Goal: Check status: Check status

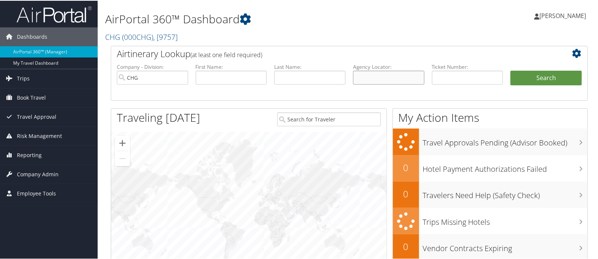
click at [404, 76] on input "text" at bounding box center [388, 77] width 71 height 14
paste input "UPTVLL"
type input "UPTVLL"
click at [534, 79] on button "Search" at bounding box center [545, 77] width 71 height 15
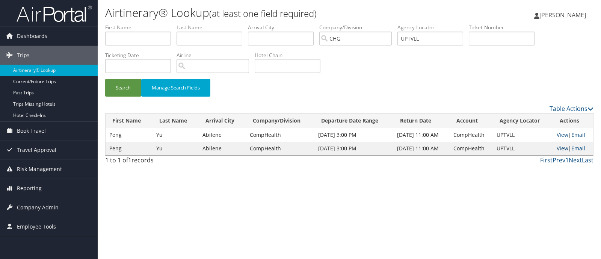
click at [560, 149] on link "View" at bounding box center [563, 148] width 12 height 7
click at [378, 8] on h1 "Airtinerary® Lookup (at least one field required)" at bounding box center [268, 13] width 326 height 16
paste input "SNAJIP"
drag, startPoint x: 434, startPoint y: 39, endPoint x: 375, endPoint y: 39, distance: 59.0
click at [375, 24] on ul "First Name Last Name Departure City Arrival City Company/Division CHG Airport/C…" at bounding box center [349, 24] width 488 height 0
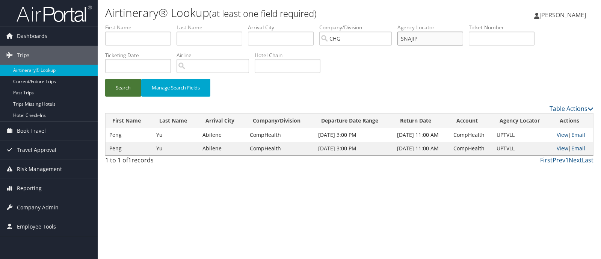
type input "SNAJIP"
drag, startPoint x: 120, startPoint y: 92, endPoint x: 124, endPoint y: 90, distance: 4.7
click at [121, 91] on button "Search" at bounding box center [123, 88] width 36 height 18
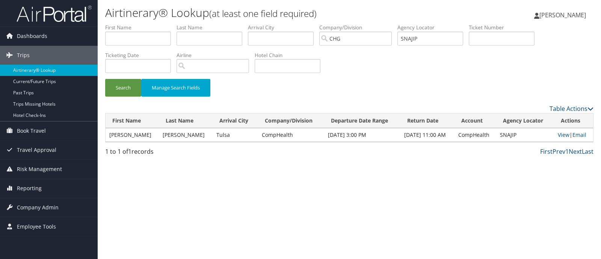
click at [544, 11] on span "[PERSON_NAME]" at bounding box center [562, 15] width 47 height 8
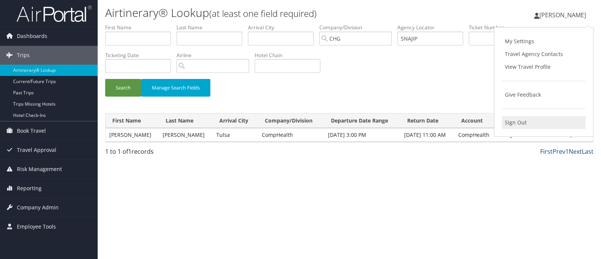
click at [514, 120] on link "Sign Out" at bounding box center [544, 122] width 84 height 13
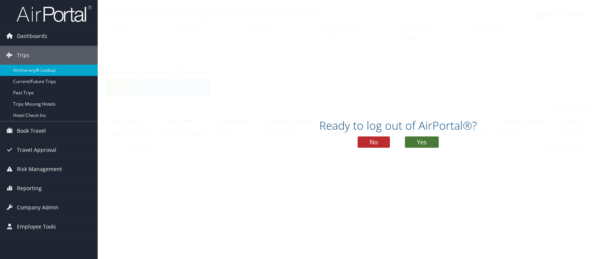
drag, startPoint x: 424, startPoint y: 142, endPoint x: 434, endPoint y: 94, distance: 49.6
click at [424, 142] on button "Yes" at bounding box center [422, 141] width 34 height 11
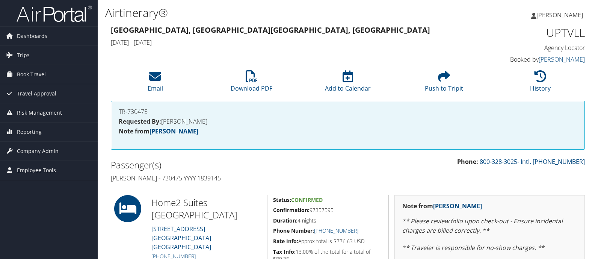
scroll to position [175, 0]
